Goal: Navigation & Orientation: Understand site structure

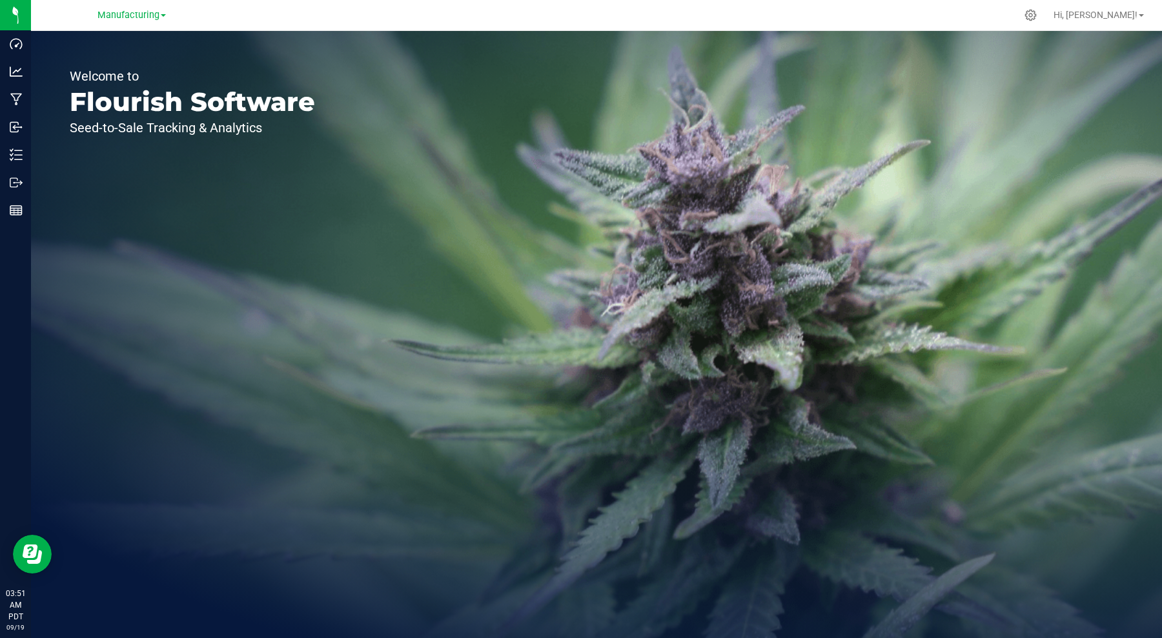
click at [1139, 14] on link "Hi, [PERSON_NAME]!" at bounding box center [1098, 15] width 101 height 14
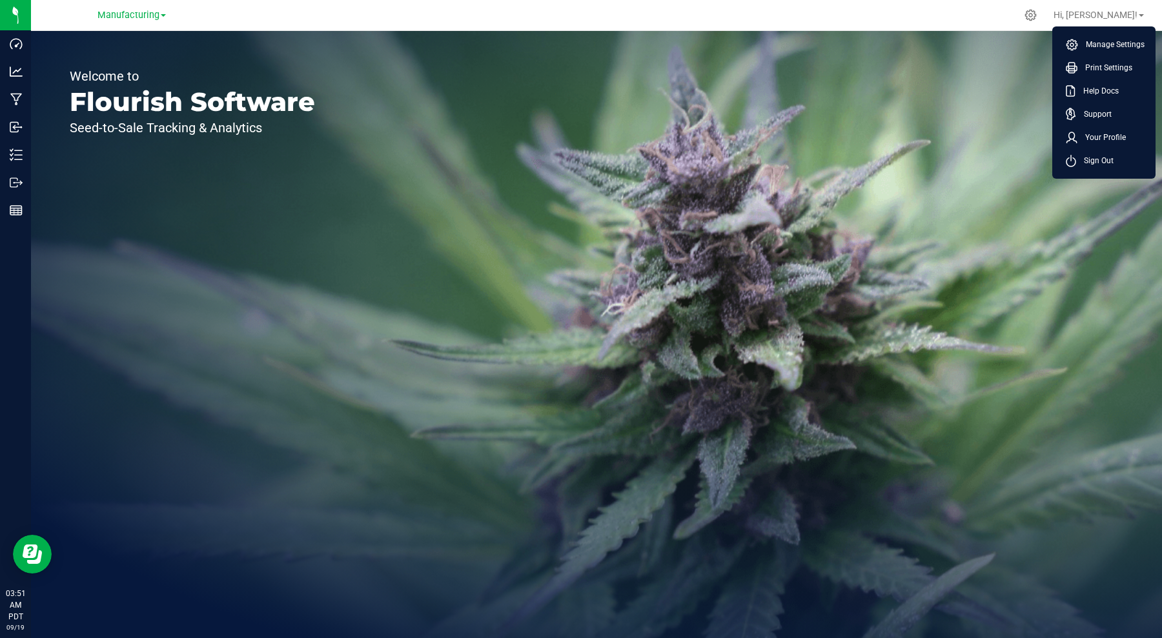
click at [1083, 141] on span "Your Profile" at bounding box center [1101, 137] width 48 height 13
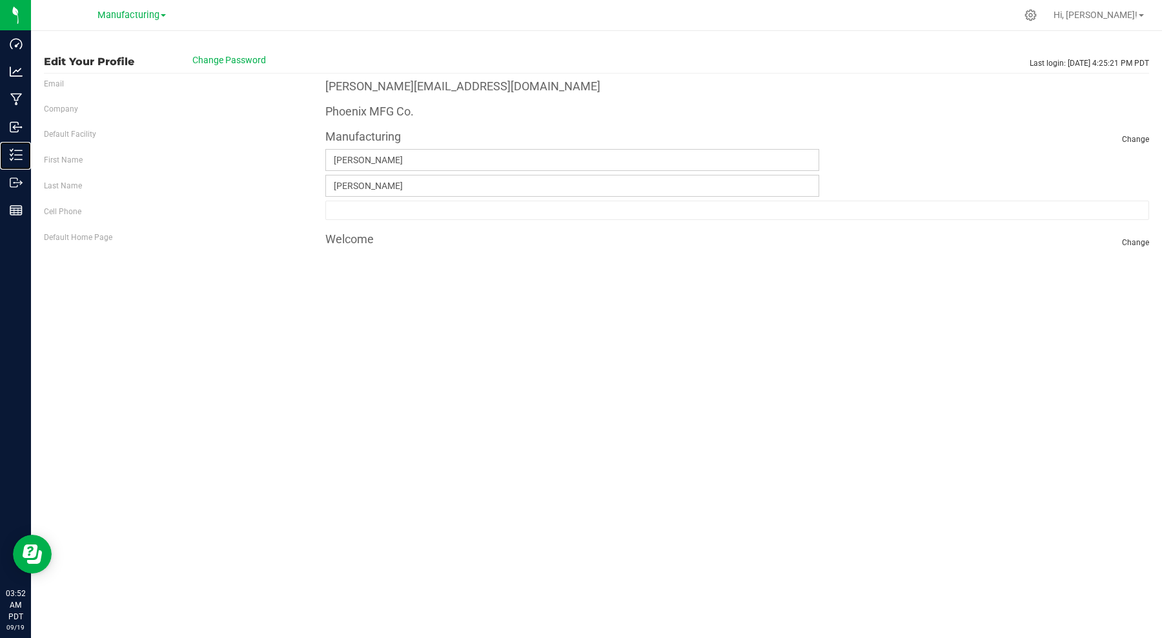
click at [0, 0] on p "Inventory" at bounding box center [0, 0] width 0 height 0
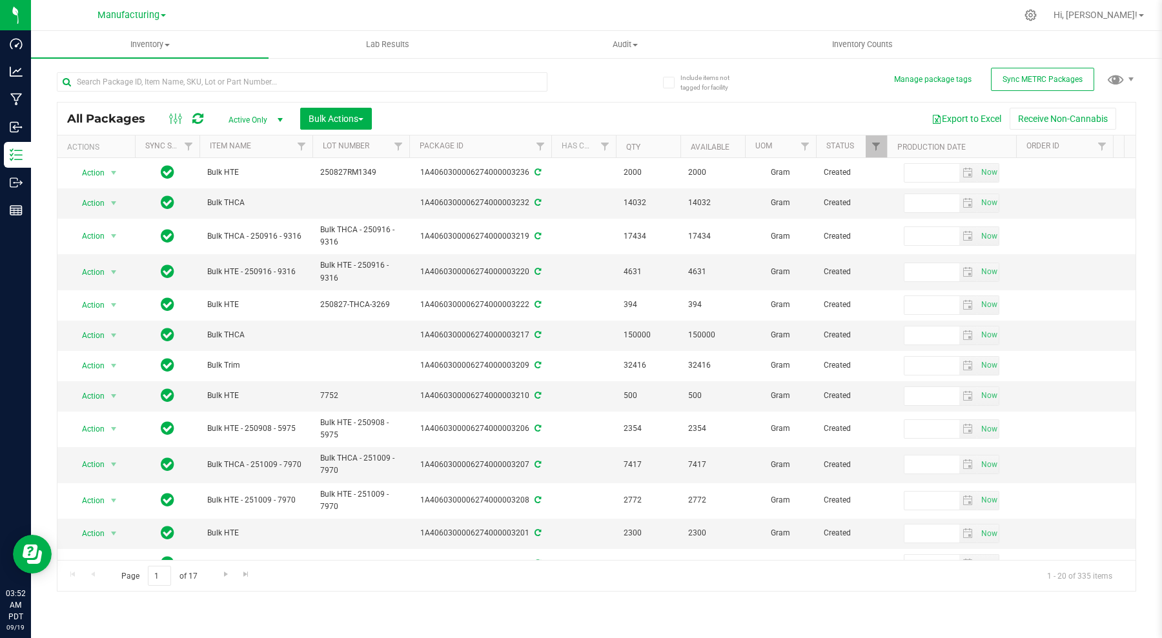
click at [1140, 14] on link "Hi, [PERSON_NAME]!" at bounding box center [1098, 15] width 101 height 14
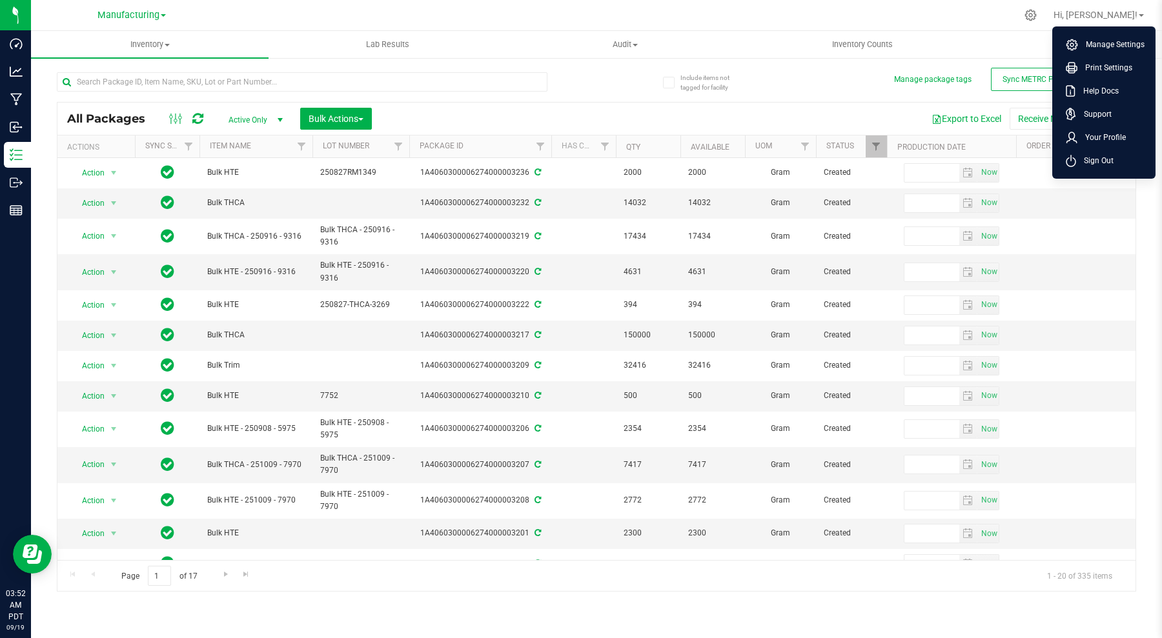
click at [1096, 138] on span "Your Profile" at bounding box center [1101, 137] width 48 height 13
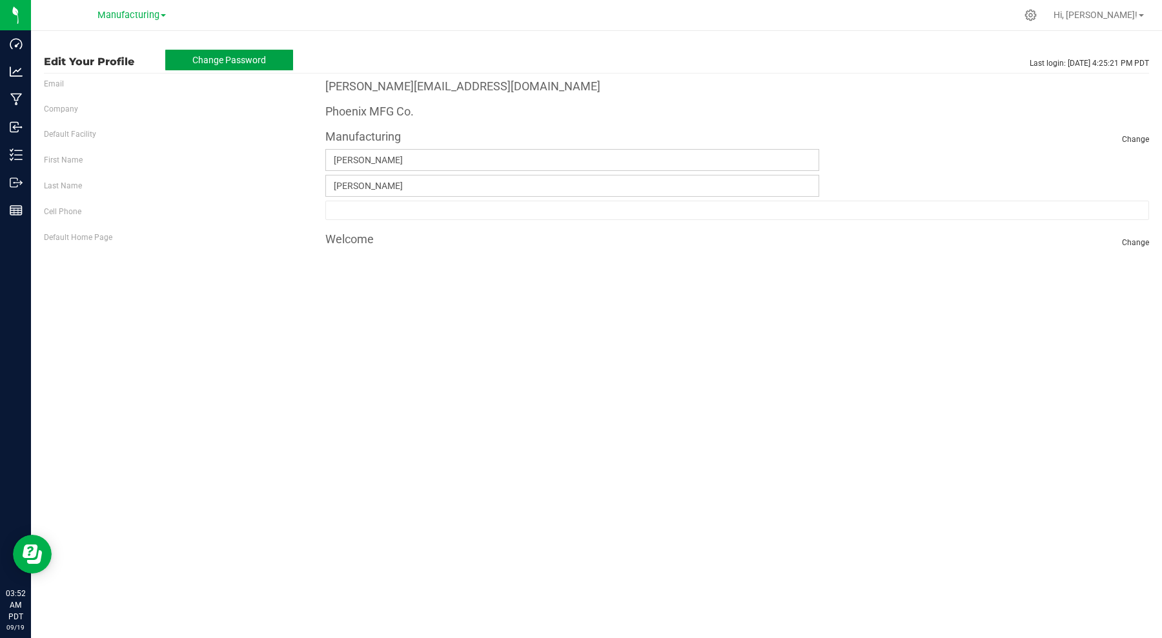
click at [248, 49] on button "Change Password" at bounding box center [229, 60] width 129 height 22
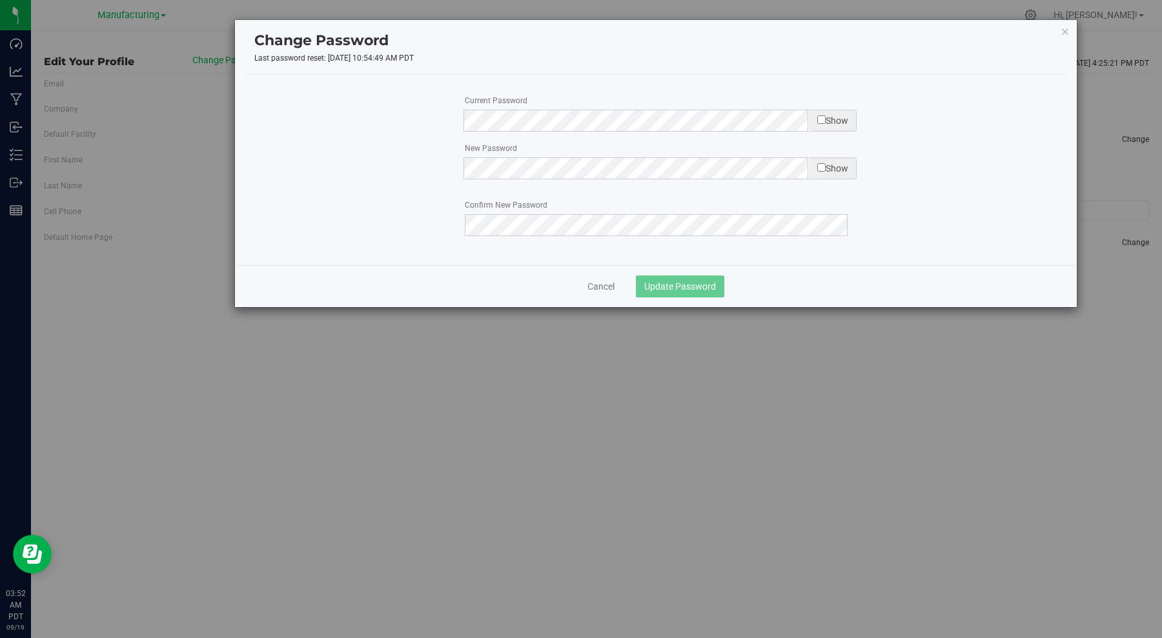
click at [820, 122] on input "checkbox" at bounding box center [821, 120] width 8 height 8
checkbox input "true"
click at [602, 278] on div "Cancel Update Password" at bounding box center [655, 287] width 549 height 22
click at [600, 290] on link "Cancel" at bounding box center [600, 286] width 27 height 13
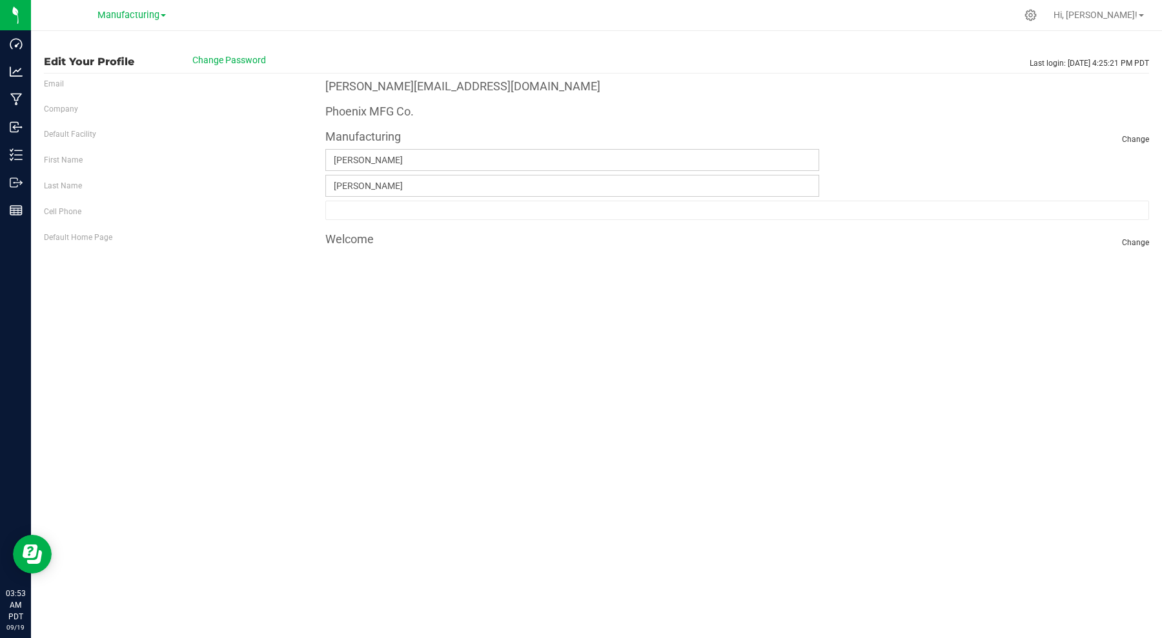
click at [321, 294] on div "Edit Your Profile Change Password Last login: [DATE] 4:25:21 PM PDT Email [PERS…" at bounding box center [596, 334] width 1131 height 607
click at [0, 0] on p "Inbound" at bounding box center [0, 0] width 0 height 0
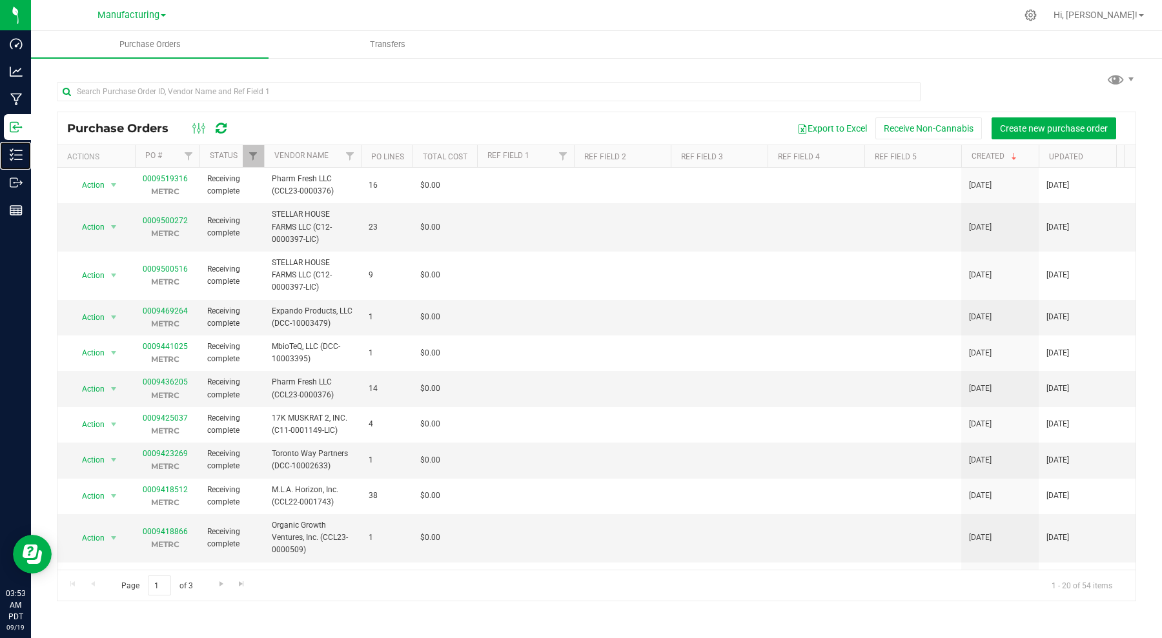
click at [19, 159] on line at bounding box center [18, 159] width 7 height 0
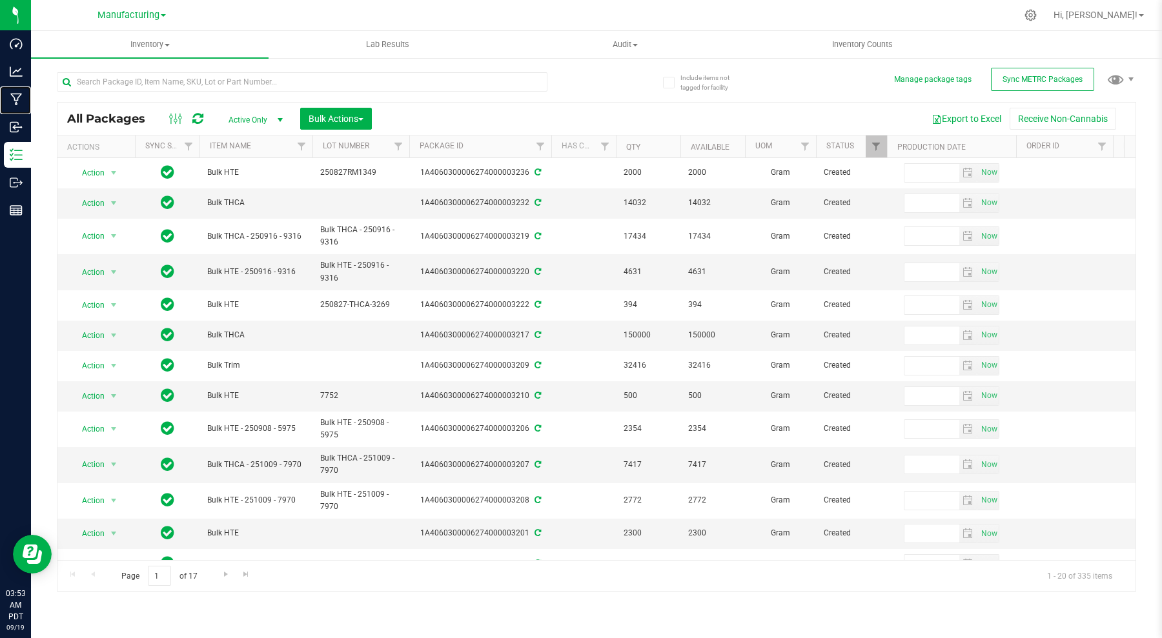
click at [16, 104] on icon at bounding box center [16, 100] width 12 height 12
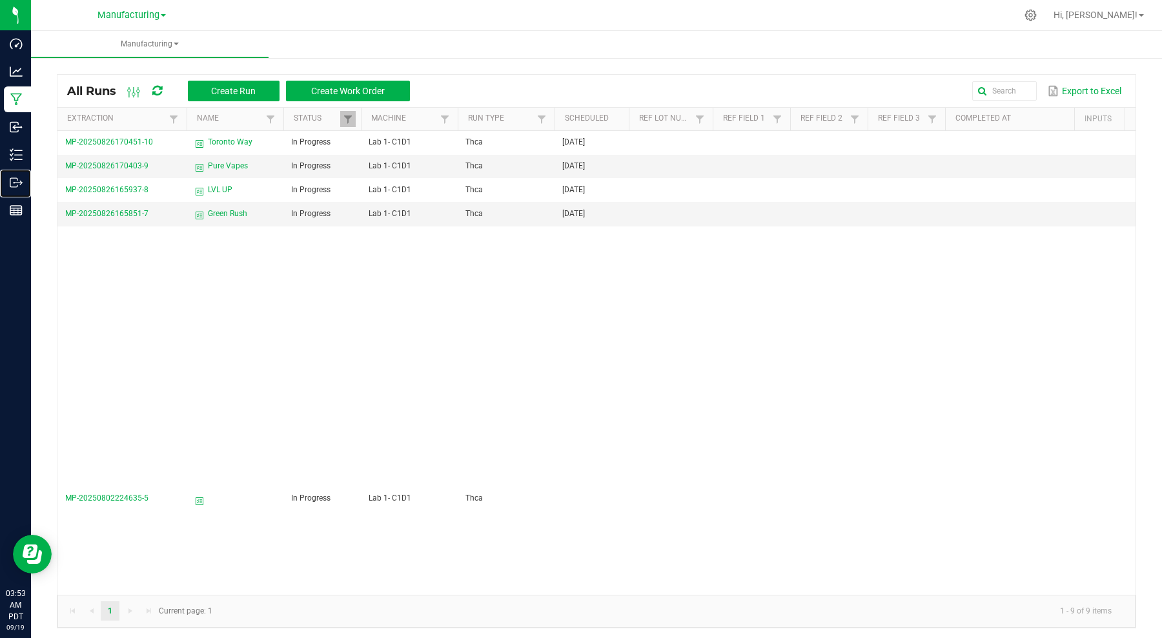
click at [0, 0] on p "Outbound" at bounding box center [0, 0] width 0 height 0
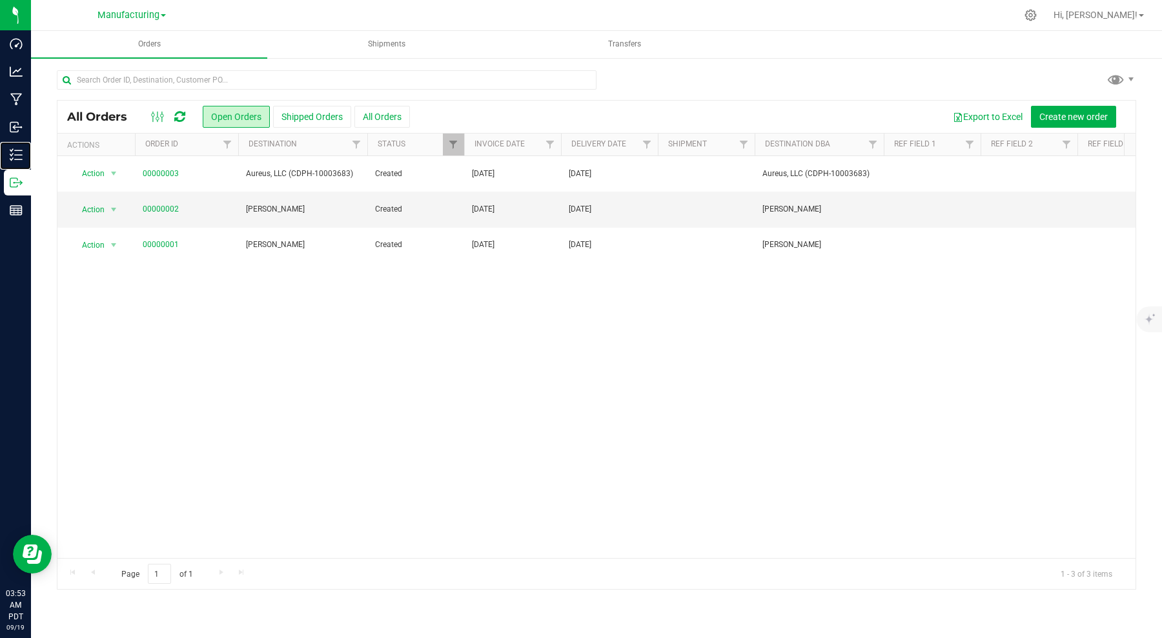
click at [0, 0] on p "Inventory" at bounding box center [0, 0] width 0 height 0
